Goal: Task Accomplishment & Management: Use online tool/utility

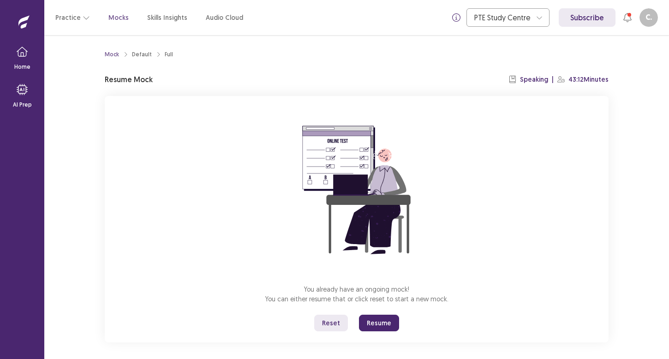
click at [364, 321] on button "Resume" at bounding box center [379, 323] width 40 height 17
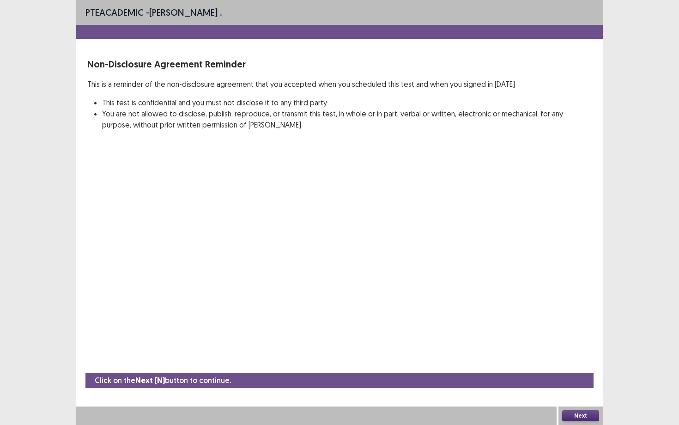
click at [583, 359] on button "Next" at bounding box center [580, 415] width 37 height 11
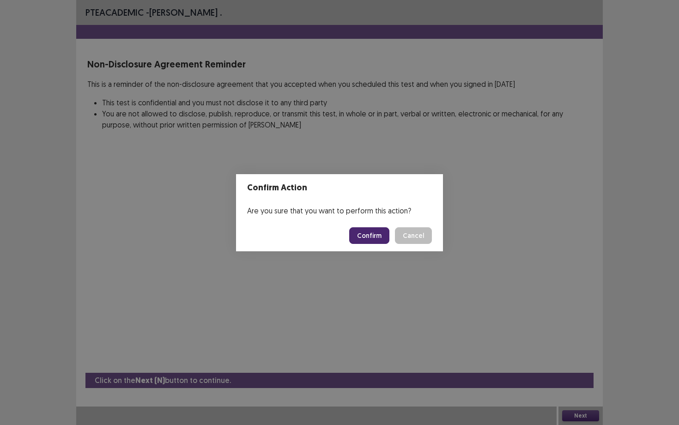
click at [361, 234] on button "Confirm" at bounding box center [369, 235] width 40 height 17
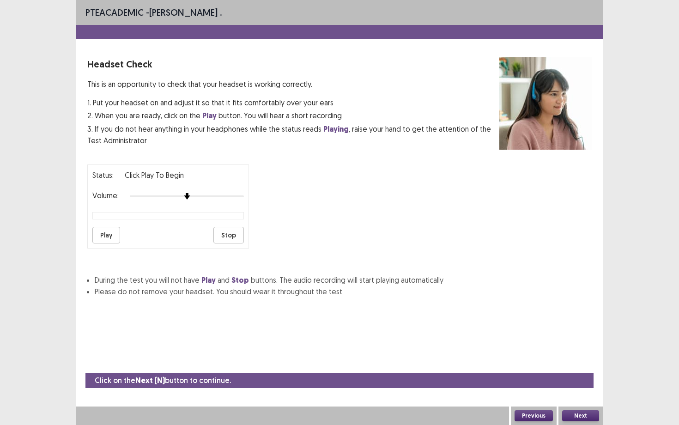
click at [113, 234] on button "Play" at bounding box center [106, 235] width 28 height 17
click at [253, 197] on div "Status: playing Volume: Play Stop" at bounding box center [339, 202] width 504 height 91
click at [579, 359] on button "Next" at bounding box center [580, 415] width 37 height 11
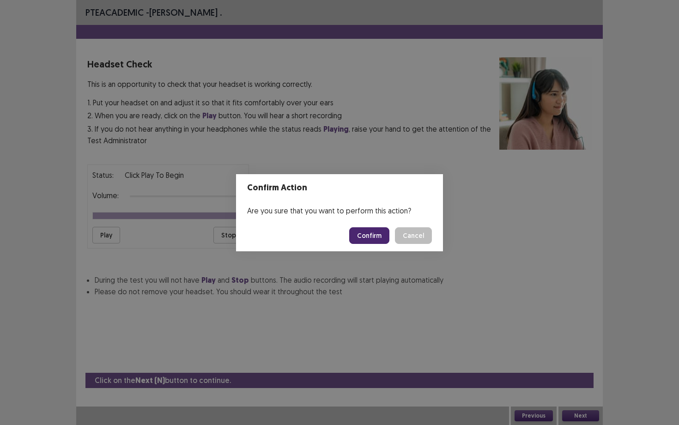
click at [377, 239] on button "Confirm" at bounding box center [369, 235] width 40 height 17
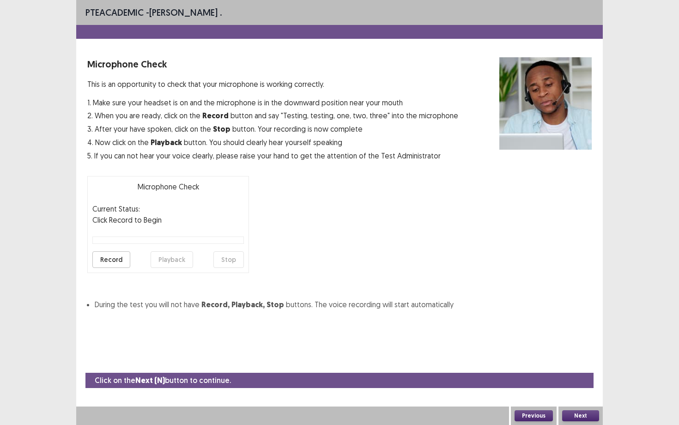
click at [102, 261] on button "Record" at bounding box center [111, 259] width 38 height 17
click at [227, 260] on button "Stop" at bounding box center [228, 259] width 30 height 17
click at [170, 258] on button "Playback" at bounding box center [171, 259] width 42 height 17
click at [579, 359] on button "Next" at bounding box center [580, 415] width 37 height 11
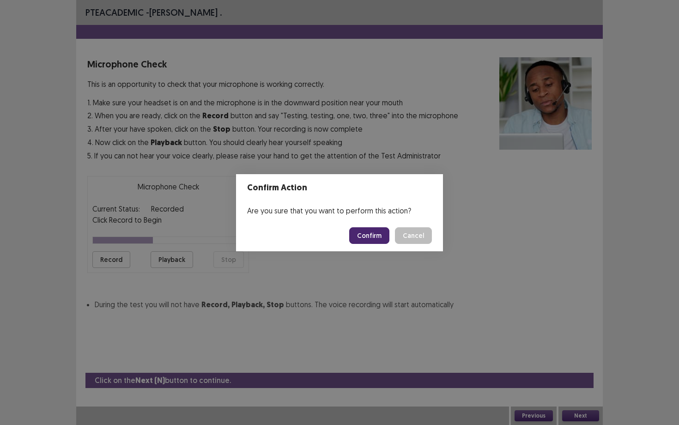
click at [370, 233] on button "Confirm" at bounding box center [369, 235] width 40 height 17
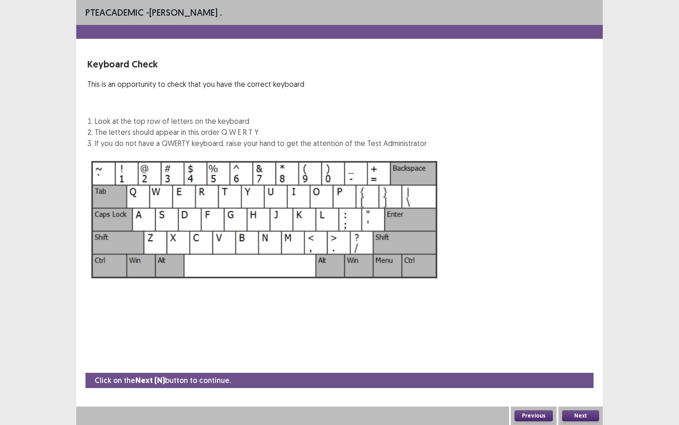
click at [577, 359] on button "Next" at bounding box center [580, 415] width 37 height 11
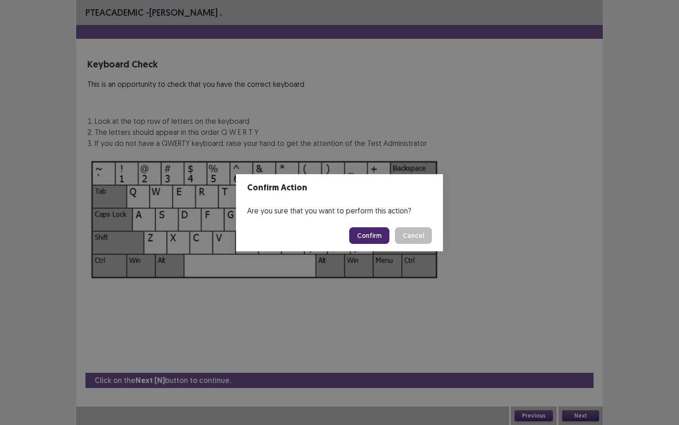
click at [371, 238] on button "Confirm" at bounding box center [369, 235] width 40 height 17
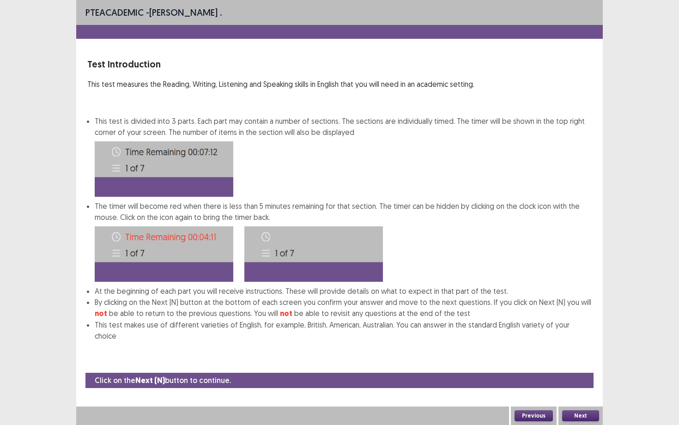
click at [575, 359] on button "Next" at bounding box center [580, 415] width 37 height 11
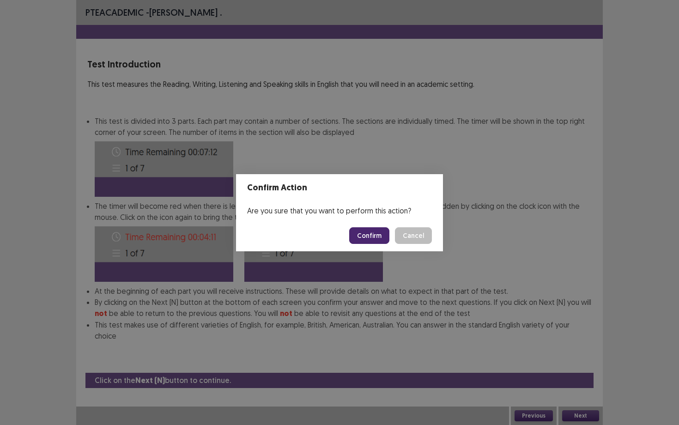
click at [365, 233] on button "Confirm" at bounding box center [369, 235] width 40 height 17
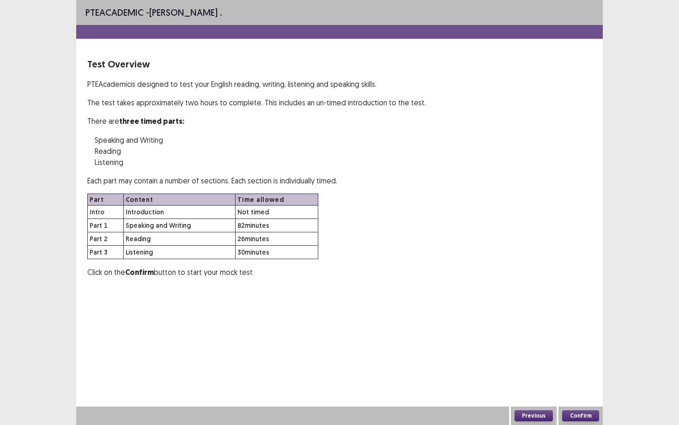
click at [579, 359] on button "Confirm" at bounding box center [580, 415] width 37 height 11
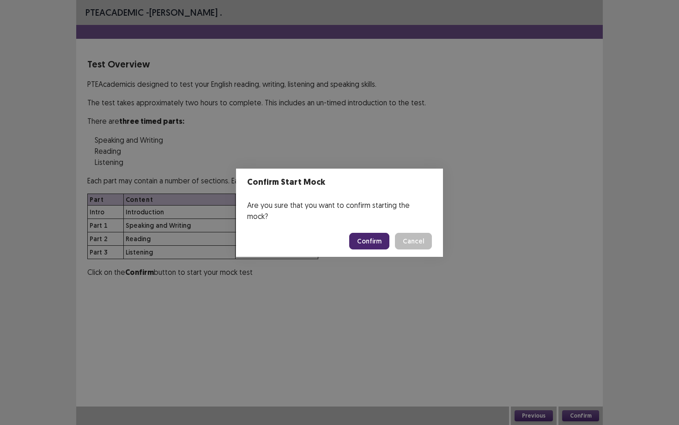
click at [380, 241] on button "Confirm" at bounding box center [369, 241] width 40 height 17
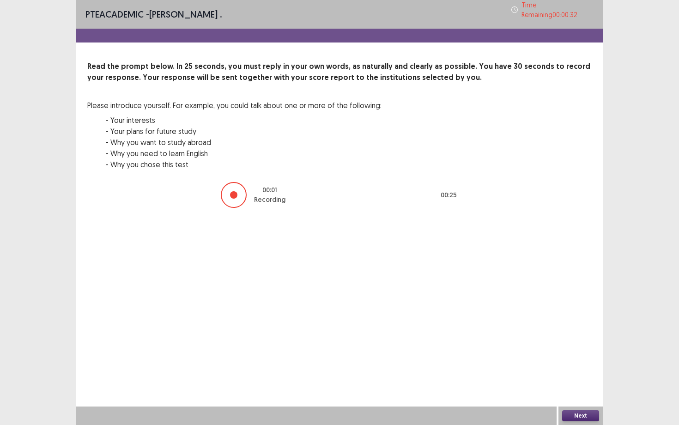
click at [577, 359] on button "Next" at bounding box center [580, 415] width 37 height 11
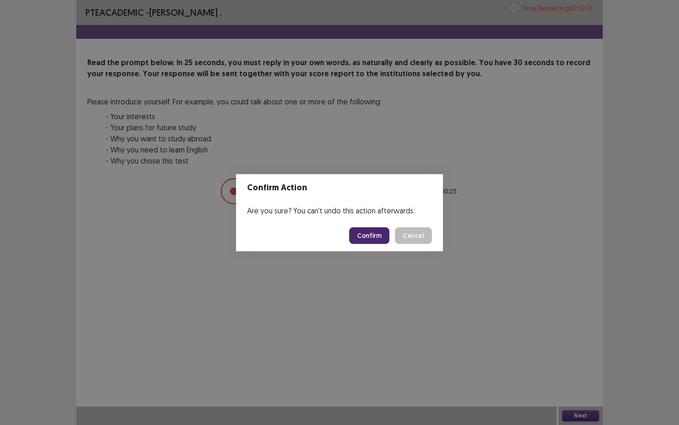
click at [376, 238] on button "Confirm" at bounding box center [369, 235] width 40 height 17
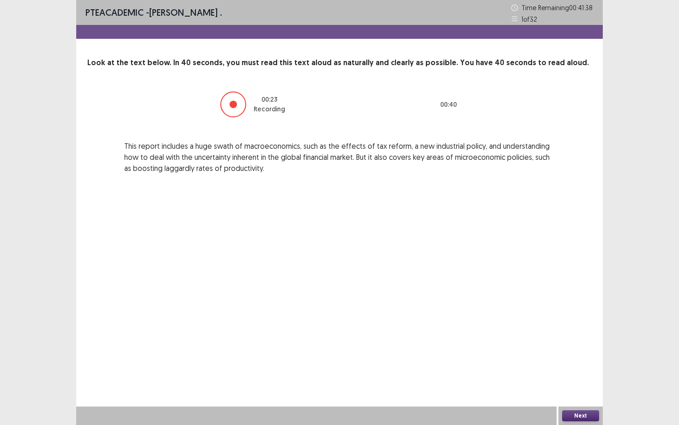
click at [571, 359] on button "Next" at bounding box center [580, 415] width 37 height 11
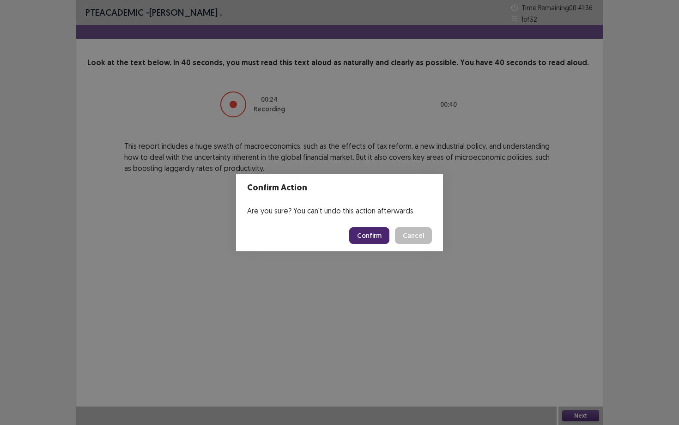
click at [362, 242] on button "Confirm" at bounding box center [369, 235] width 40 height 17
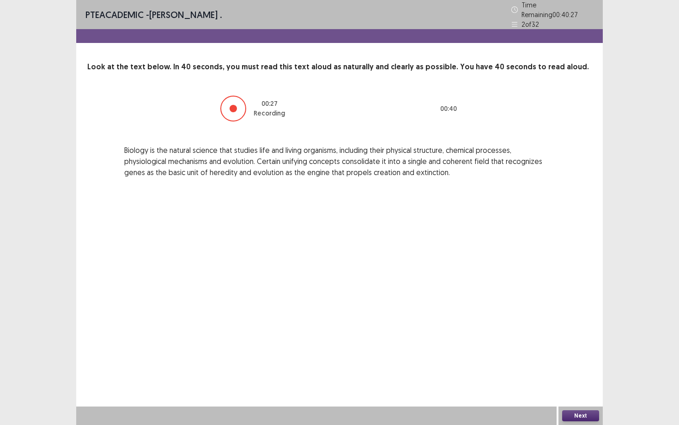
click at [581, 359] on button "Next" at bounding box center [580, 415] width 37 height 11
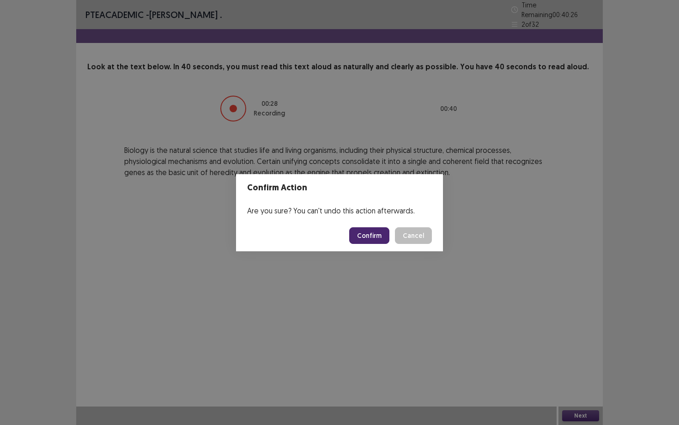
click at [369, 237] on button "Confirm" at bounding box center [369, 235] width 40 height 17
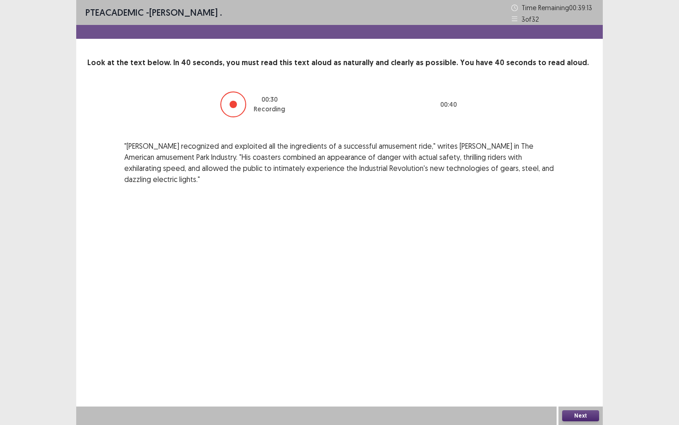
click at [583, 359] on button "Next" at bounding box center [580, 415] width 37 height 11
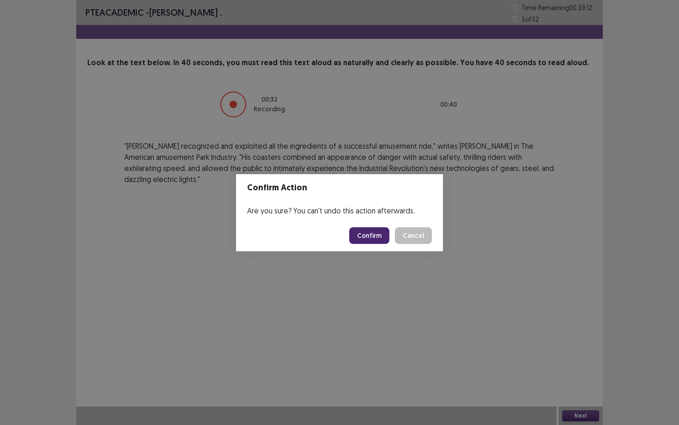
click at [374, 235] on button "Confirm" at bounding box center [369, 235] width 40 height 17
